Goal: Task Accomplishment & Management: Manage account settings

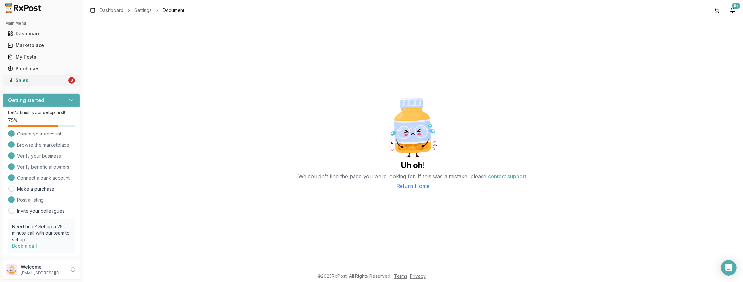
click at [65, 81] on link "Sales 3" at bounding box center [41, 81] width 72 height 12
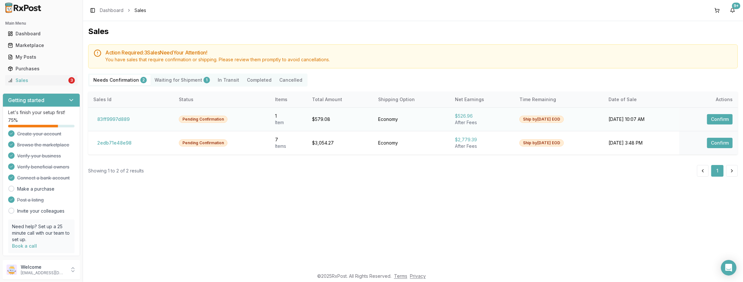
click at [721, 121] on button "Confirm" at bounding box center [720, 119] width 26 height 10
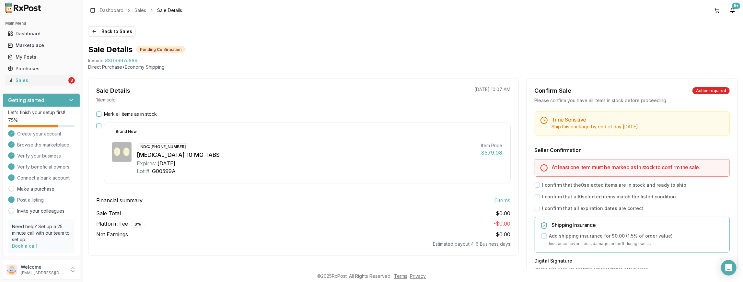
click at [98, 113] on button "Mark all items as in stock" at bounding box center [98, 114] width 5 height 5
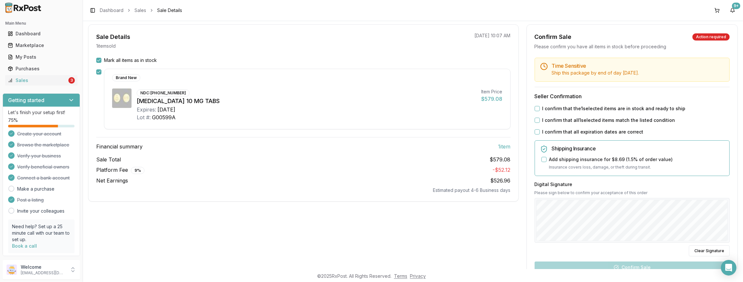
scroll to position [59, 0]
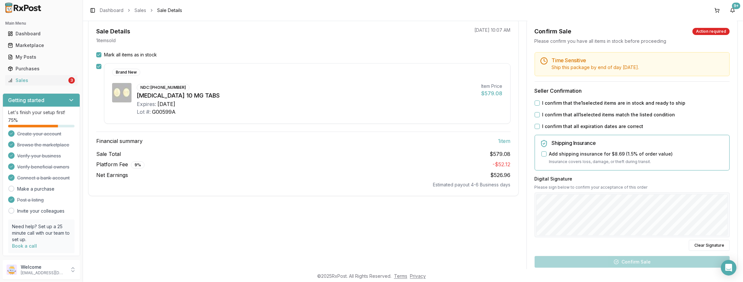
click at [536, 103] on button "I confirm that the 1 selected items are in stock and ready to ship" at bounding box center [537, 102] width 5 height 5
click at [538, 116] on button "I confirm that all 1 selected items match the listed condition" at bounding box center [537, 114] width 5 height 5
click at [535, 124] on button "I confirm that all expiration dates are correct" at bounding box center [537, 126] width 5 height 5
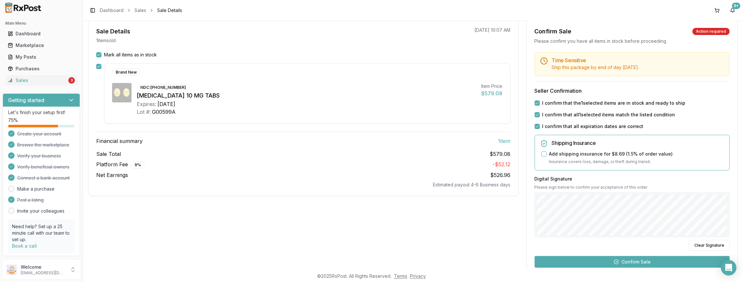
click at [625, 262] on button "Confirm Sale" at bounding box center [632, 262] width 195 height 12
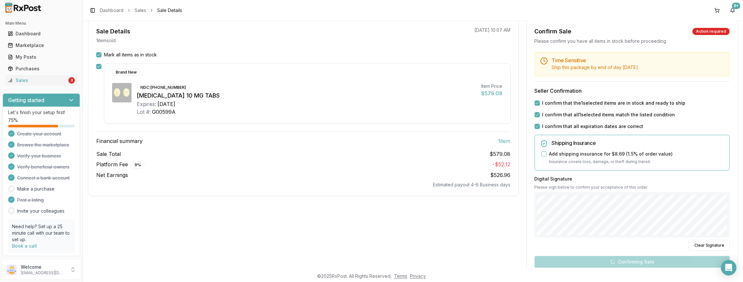
scroll to position [6, 0]
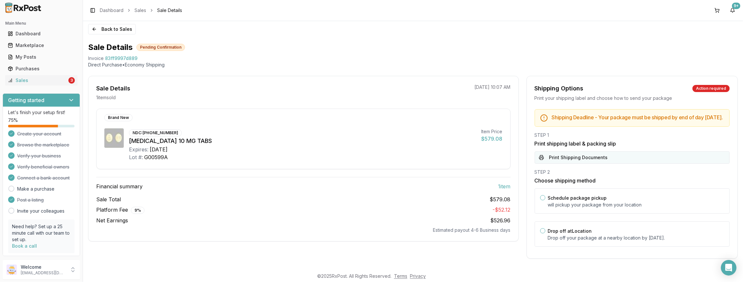
click at [567, 158] on button "Print Shipping Documents" at bounding box center [632, 157] width 195 height 12
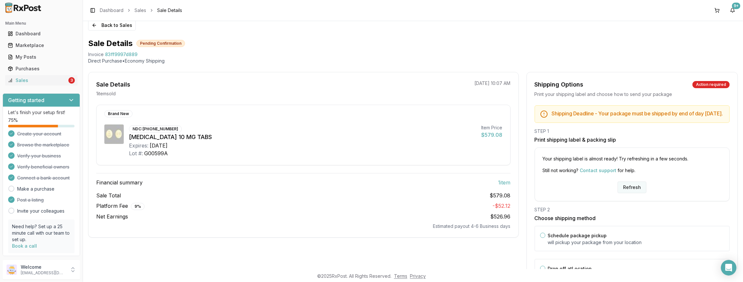
click at [631, 192] on button "Refresh" at bounding box center [632, 188] width 29 height 12
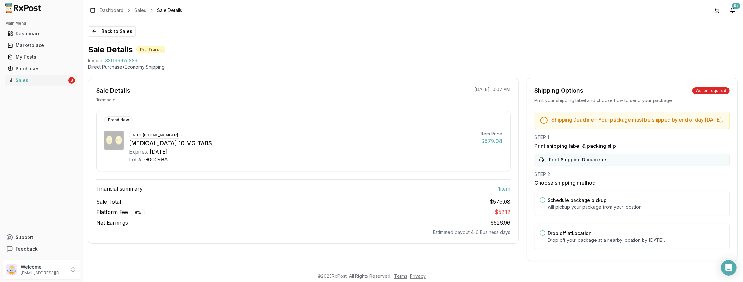
click at [601, 164] on button "Print Shipping Documents" at bounding box center [632, 160] width 195 height 12
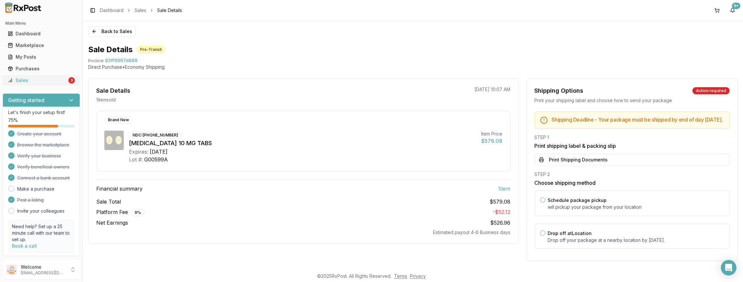
click at [41, 81] on div "Sales" at bounding box center [37, 80] width 59 height 6
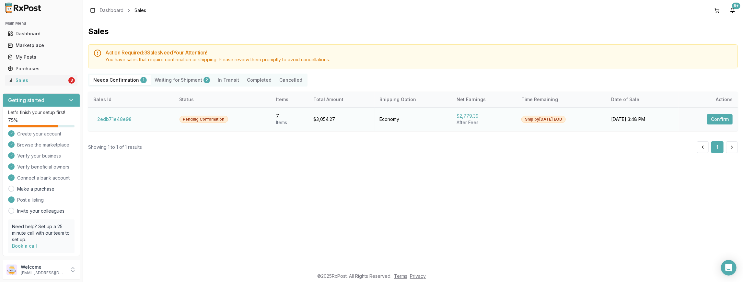
click at [717, 120] on button "Confirm" at bounding box center [720, 119] width 26 height 10
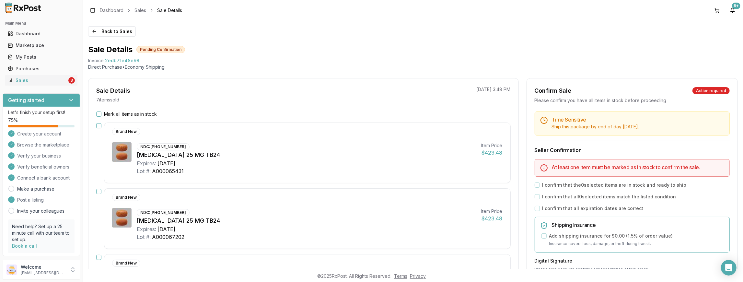
click at [97, 114] on button "Mark all items as in stock" at bounding box center [98, 114] width 5 height 5
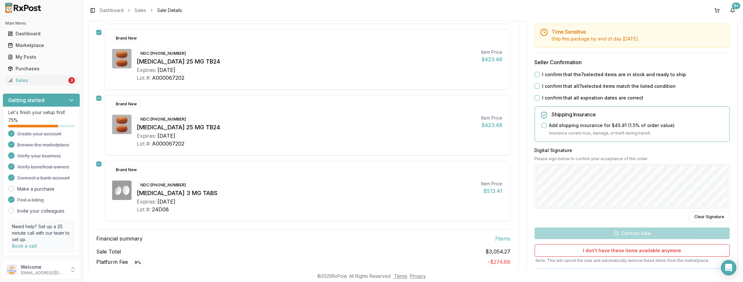
scroll to position [385, 0]
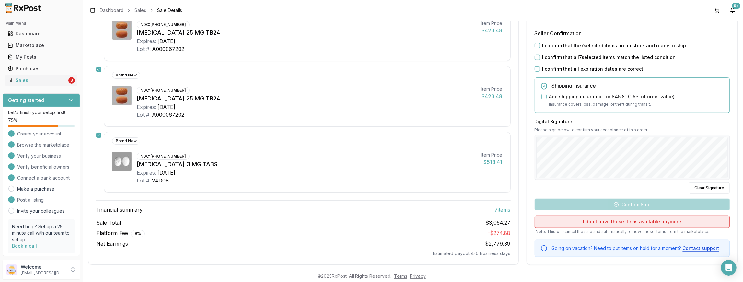
click at [627, 217] on button "I don't have these items available anymore" at bounding box center [632, 221] width 195 height 12
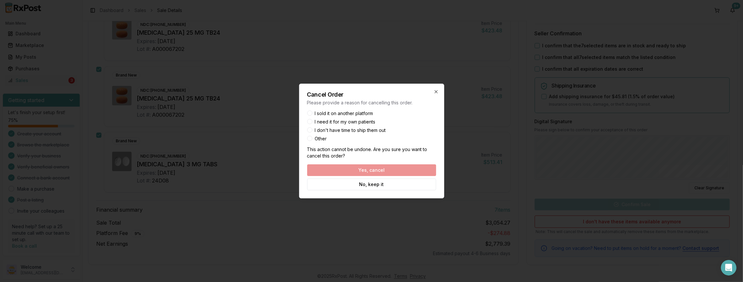
click at [350, 112] on label "I sold it on another platform" at bounding box center [344, 113] width 58 height 5
click at [312, 112] on button "I sold it on another platform" at bounding box center [309, 113] width 5 height 5
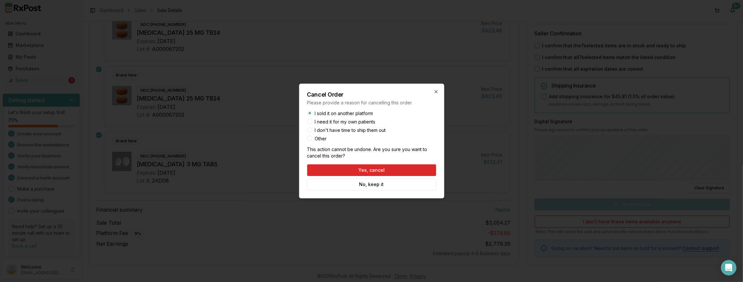
click at [376, 170] on button "Yes, cancel" at bounding box center [371, 170] width 129 height 12
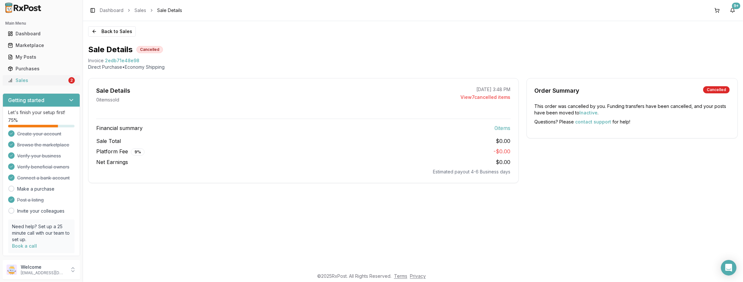
click at [28, 79] on div "Sales" at bounding box center [37, 80] width 59 height 6
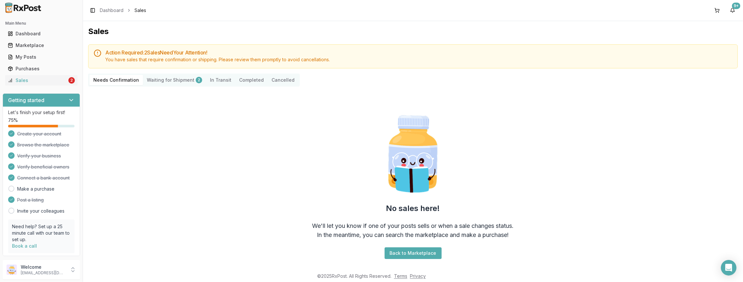
click at [158, 78] on Shipment "Waiting for Shipment 2" at bounding box center [174, 80] width 63 height 10
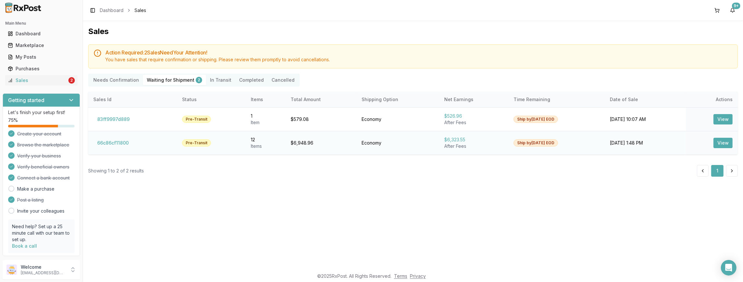
click at [725, 144] on button "View" at bounding box center [723, 143] width 19 height 10
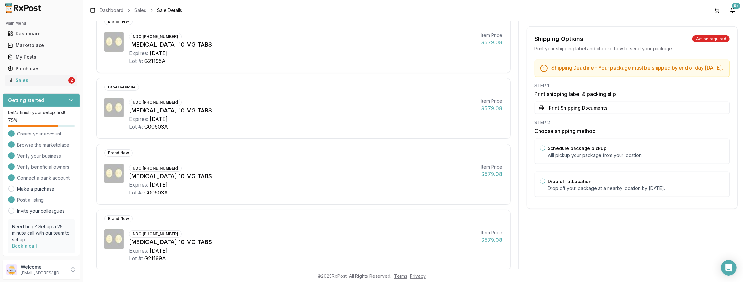
scroll to position [497, 0]
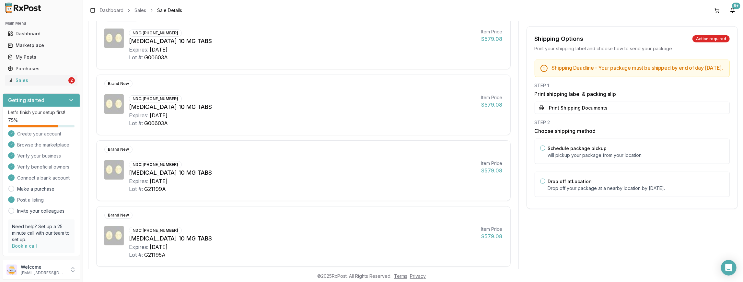
click at [587, 112] on button "Print Shipping Documents" at bounding box center [632, 108] width 195 height 12
